Goal: Task Accomplishment & Management: Complete application form

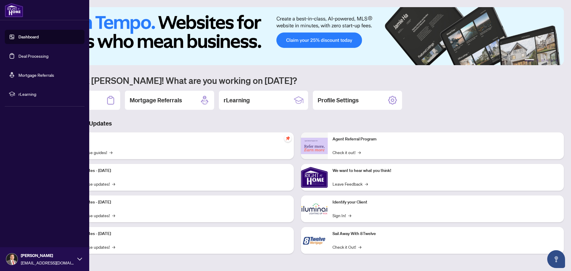
click at [29, 56] on link "Deal Processing" at bounding box center [33, 55] width 30 height 5
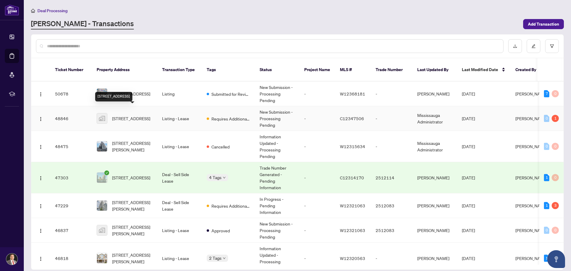
click at [129, 115] on span "[STREET_ADDRESS]" at bounding box center [131, 118] width 38 height 7
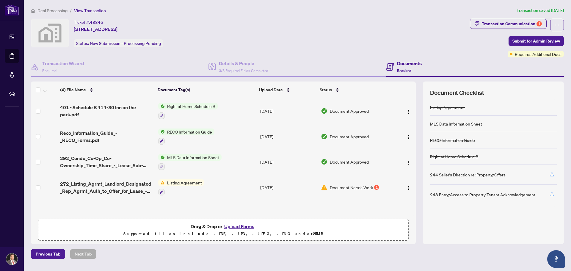
click at [238, 227] on button "Upload Forms" at bounding box center [239, 226] width 34 height 8
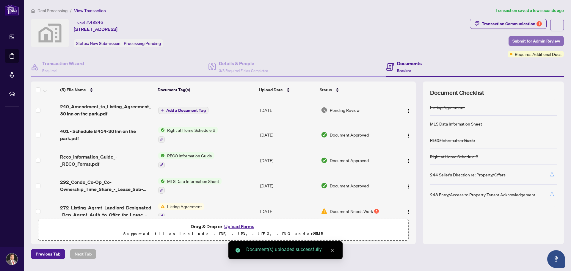
click at [531, 41] on span "Submit for Admin Review" at bounding box center [536, 41] width 48 height 10
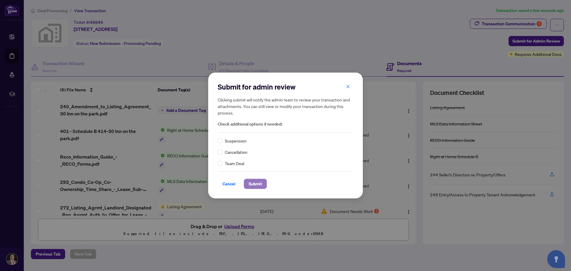
click at [260, 185] on span "Submit" at bounding box center [255, 184] width 13 height 10
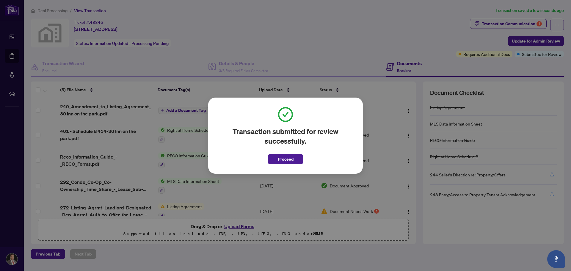
click at [288, 161] on span "Proceed" at bounding box center [286, 159] width 16 height 10
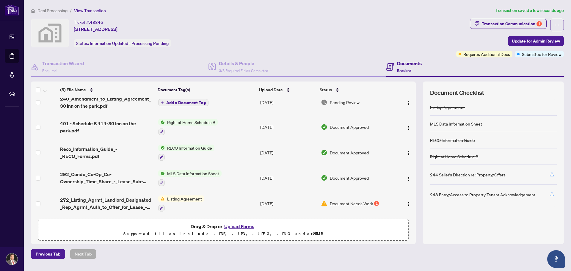
scroll to position [10, 0]
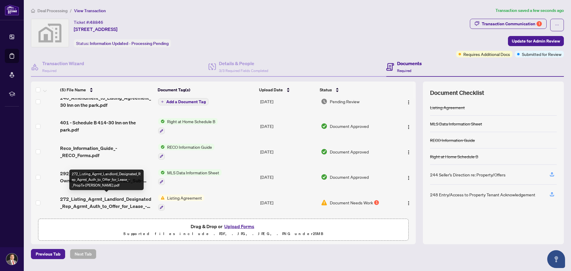
click at [141, 198] on span "272_Listing_Agrmt_Landlord_Designated_Rep_Agrmt_Auth_to_Offer_for_Lease_-_PropT…" at bounding box center [106, 202] width 93 height 14
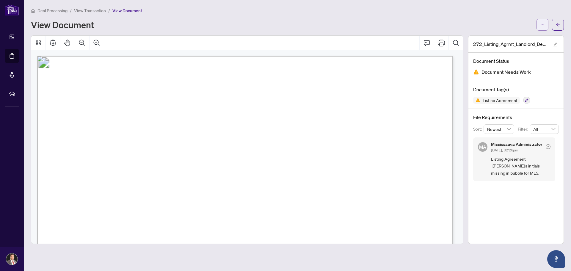
click at [543, 24] on icon "ellipsis" at bounding box center [542, 25] width 4 height 4
click at [509, 37] on span "Download" at bounding box center [520, 37] width 45 height 7
click at [390, 16] on div "Deal Processing / View Transaction / View Document View Document" at bounding box center [297, 18] width 533 height 23
click at [492, 12] on div "Deal Processing / View Transaction / View Document" at bounding box center [297, 10] width 533 height 7
click at [558, 22] on span "button" at bounding box center [558, 25] width 4 height 10
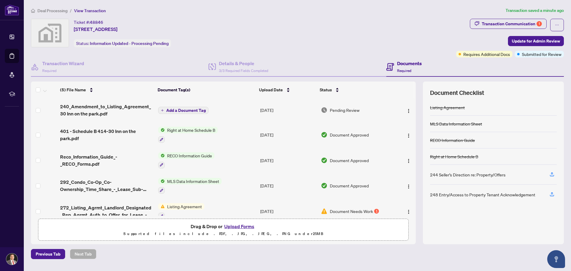
click at [362, 22] on div "Ticket #: 48846 [STREET_ADDRESS] Status: Information Updated - Processing Pendi…" at bounding box center [242, 33] width 423 height 29
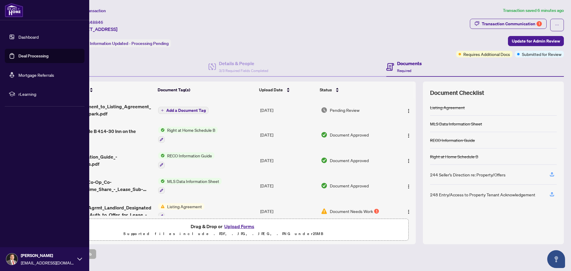
click at [20, 55] on link "Deal Processing" at bounding box center [33, 55] width 30 height 5
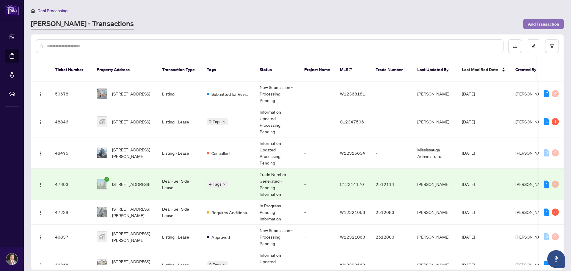
click at [544, 25] on span "Add Transaction" at bounding box center [543, 24] width 31 height 10
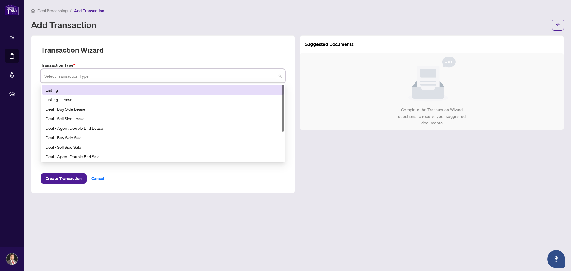
click at [193, 78] on input "search" at bounding box center [160, 76] width 232 height 13
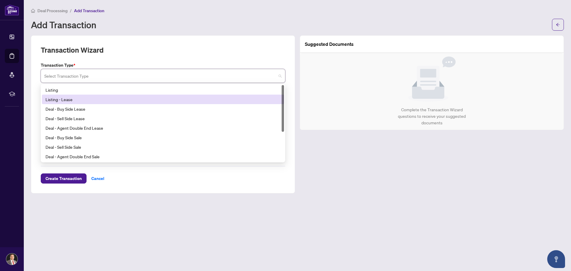
click at [51, 98] on div "Listing - Lease" at bounding box center [162, 99] width 235 height 7
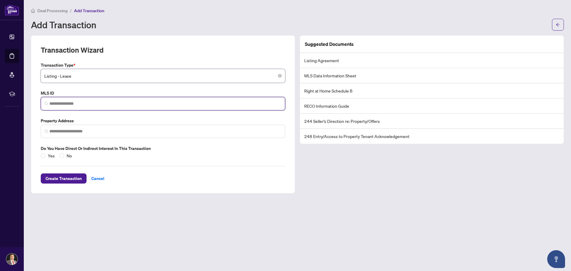
click at [63, 102] on input "search" at bounding box center [165, 104] width 232 height 6
paste input "*********"
type input "*********"
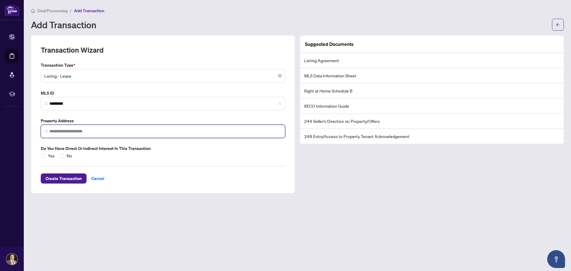
click at [89, 134] on input "search" at bounding box center [165, 131] width 232 height 6
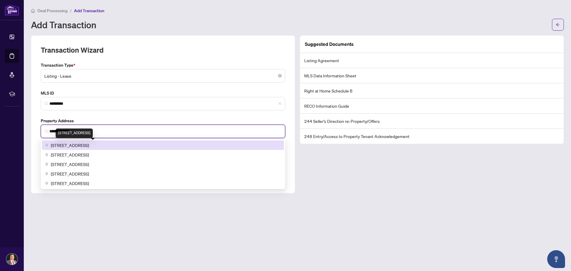
click at [84, 145] on span "[STREET_ADDRESS]" at bounding box center [70, 145] width 38 height 7
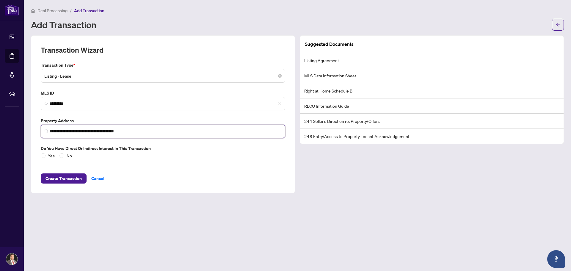
type input "**********"
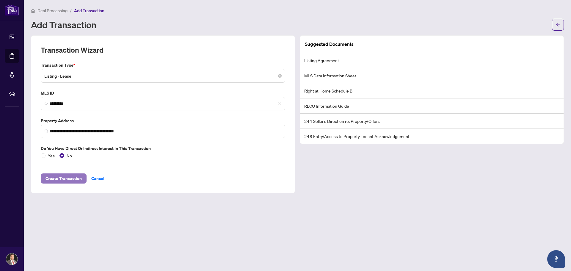
click at [66, 178] on span "Create Transaction" at bounding box center [63, 179] width 36 height 10
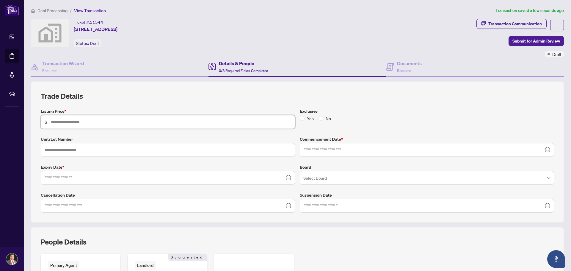
click at [66, 124] on input "text" at bounding box center [171, 122] width 240 height 7
type input "*****"
click at [203, 133] on div "Listing Price * $ ***** Exclusive Yes No Unit/Lot Number Commencement Date * Ex…" at bounding box center [297, 160] width 518 height 105
click at [112, 150] on input "text" at bounding box center [168, 150] width 254 height 14
type input "**"
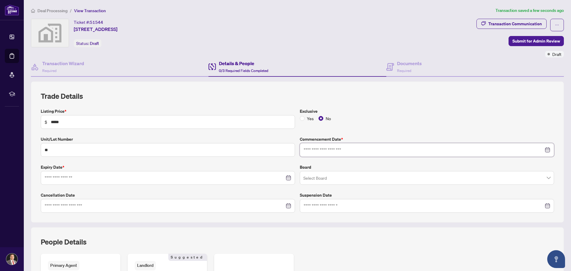
click at [329, 150] on input at bounding box center [424, 150] width 240 height 7
type input "**********"
click at [352, 189] on div "4" at bounding box center [353, 188] width 7 height 7
click at [115, 178] on input at bounding box center [165, 178] width 240 height 7
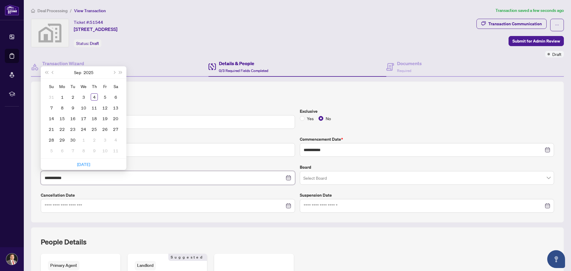
type input "**********"
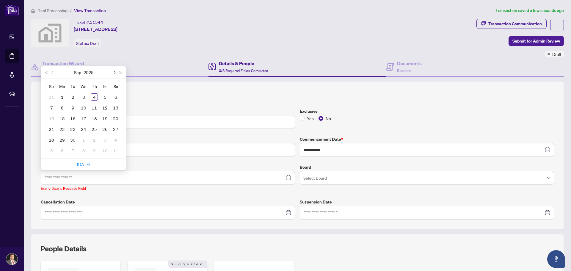
click at [115, 73] on button "Next month (PageDown)" at bounding box center [114, 72] width 7 height 12
type input "**********"
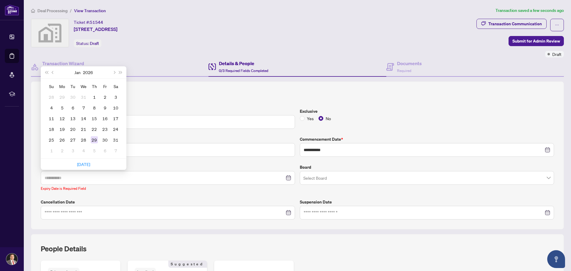
click at [94, 140] on div "29" at bounding box center [94, 139] width 7 height 7
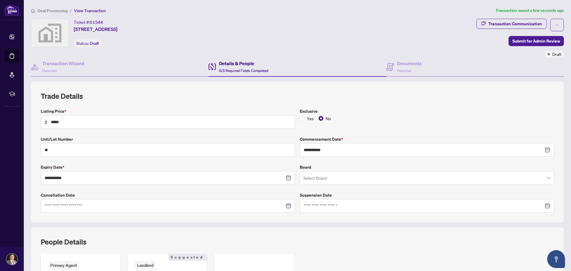
click at [344, 181] on input "search" at bounding box center [424, 178] width 242 height 13
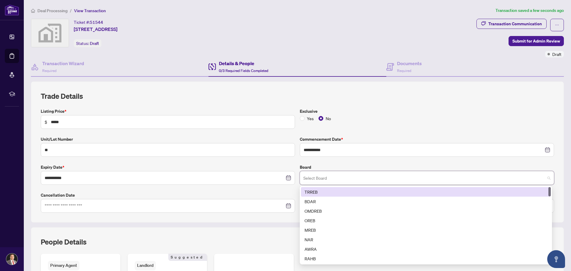
click at [310, 192] on div "TRREB" at bounding box center [425, 192] width 243 height 7
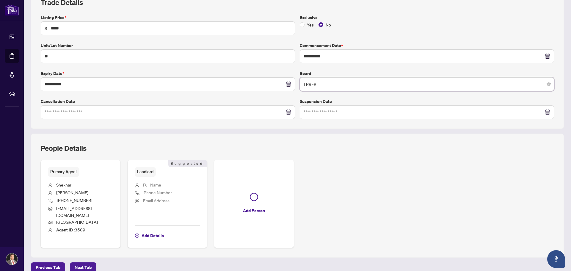
scroll to position [96, 0]
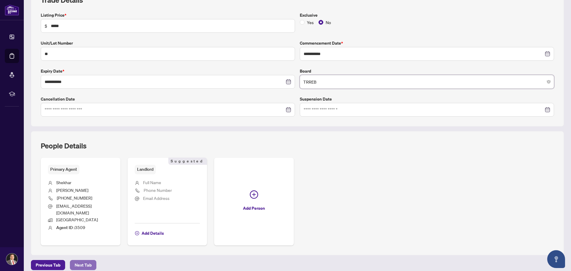
click at [84, 260] on span "Next Tab" at bounding box center [83, 265] width 17 height 10
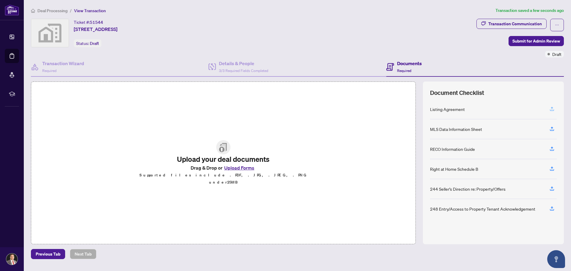
click at [552, 108] on icon "button" at bounding box center [552, 108] width 2 height 3
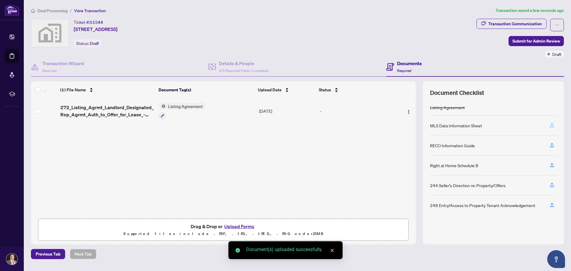
click at [551, 124] on icon "button" at bounding box center [551, 125] width 5 height 5
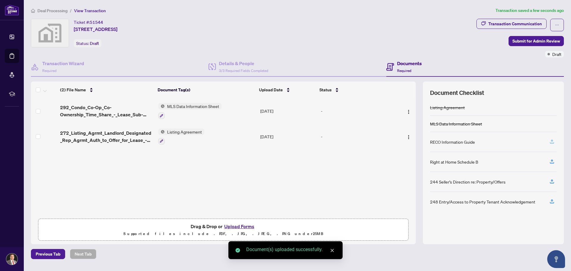
click at [551, 142] on icon "button" at bounding box center [551, 141] width 5 height 5
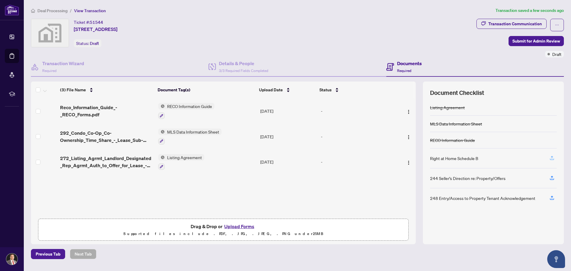
click at [552, 157] on icon "button" at bounding box center [551, 157] width 5 height 5
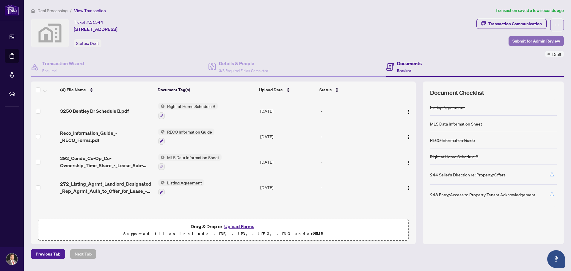
click at [527, 40] on span "Submit for Admin Review" at bounding box center [536, 41] width 48 height 10
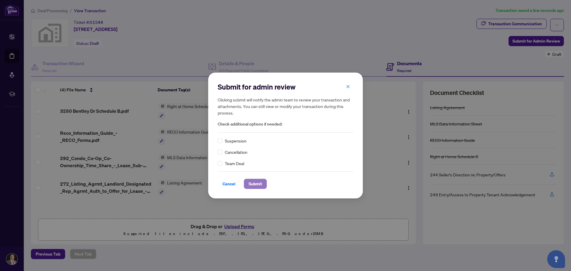
click at [256, 185] on span "Submit" at bounding box center [255, 184] width 13 height 10
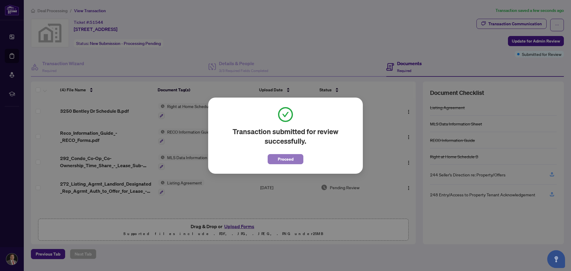
click at [293, 160] on button "Proceed" at bounding box center [286, 159] width 36 height 10
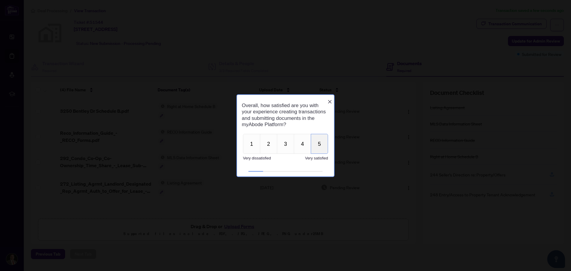
click at [316, 145] on button "5" at bounding box center [319, 144] width 17 height 20
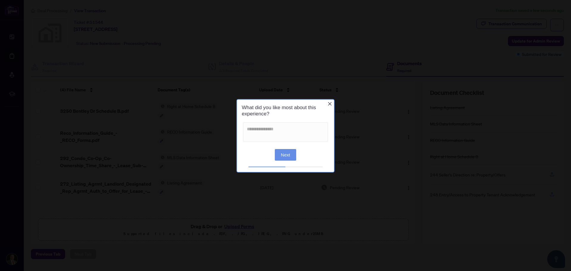
click at [330, 103] on icon "Close button" at bounding box center [329, 103] width 5 height 5
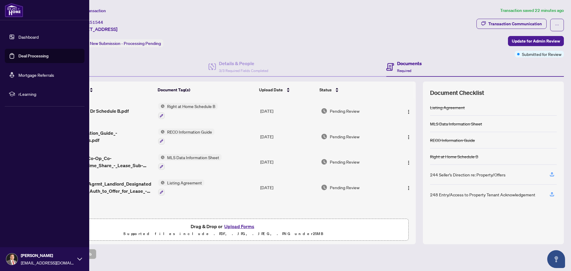
click at [18, 54] on link "Deal Processing" at bounding box center [33, 55] width 30 height 5
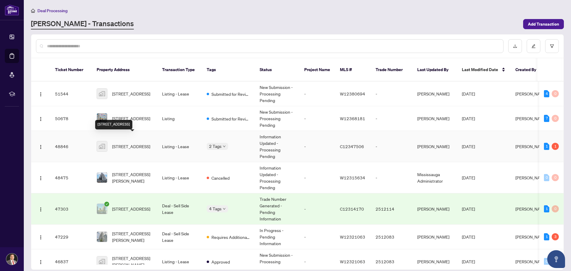
click at [131, 143] on span "[STREET_ADDRESS]" at bounding box center [131, 146] width 38 height 7
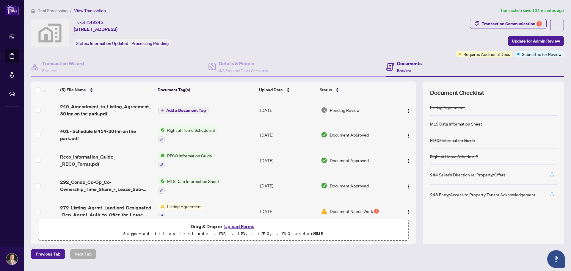
click at [238, 225] on button "Upload Forms" at bounding box center [239, 226] width 34 height 8
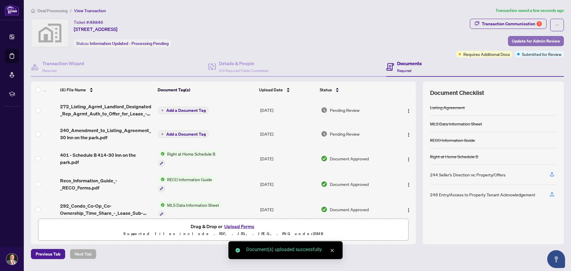
click at [532, 41] on span "Update for Admin Review" at bounding box center [536, 41] width 48 height 10
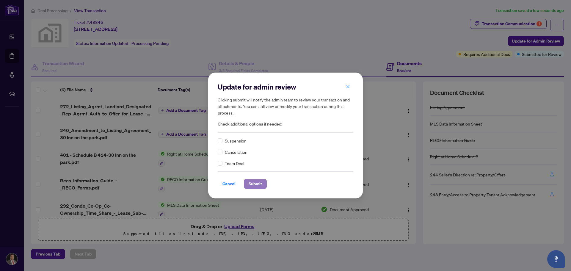
click at [256, 185] on span "Submit" at bounding box center [255, 184] width 13 height 10
